Goal: Task Accomplishment & Management: Manage account settings

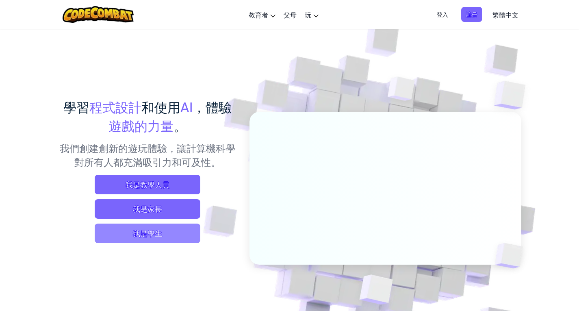
drag, startPoint x: 0, startPoint y: 0, endPoint x: 178, endPoint y: 227, distance: 288.6
click at [178, 227] on span "我是學生" at bounding box center [148, 232] width 106 height 19
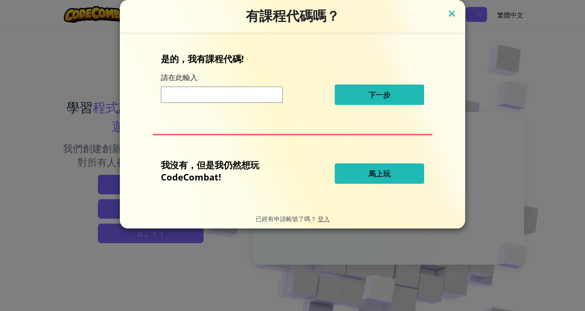
click at [455, 17] on img at bounding box center [451, 14] width 11 height 12
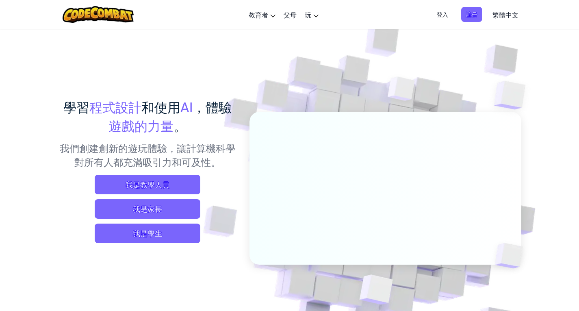
click at [439, 10] on span "登入" at bounding box center [442, 14] width 21 height 15
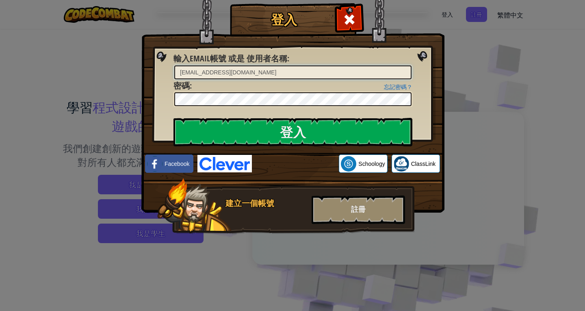
drag, startPoint x: 202, startPoint y: 71, endPoint x: 137, endPoint y: 62, distance: 65.7
click at [137, 62] on div "登入 未知錯誤。 輸入Email帳號 或是 使用者名稱 : [EMAIL_ADDRESS][DOMAIN_NAME] 忘記密碼？ 密碼 : 登入 登入中 Fa…" at bounding box center [292, 155] width 585 height 311
type input "[EMAIL_ADDRESS][DOMAIN_NAME]"
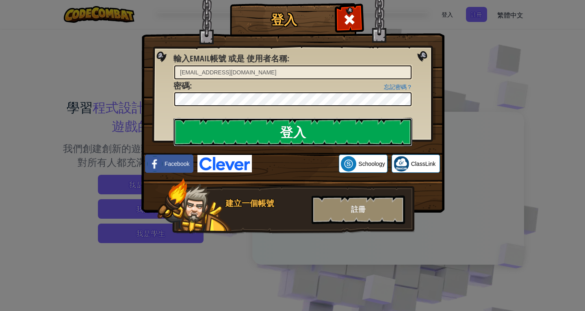
click at [338, 124] on input "登入" at bounding box center [292, 132] width 239 height 28
